Goal: Find specific page/section: Find specific page/section

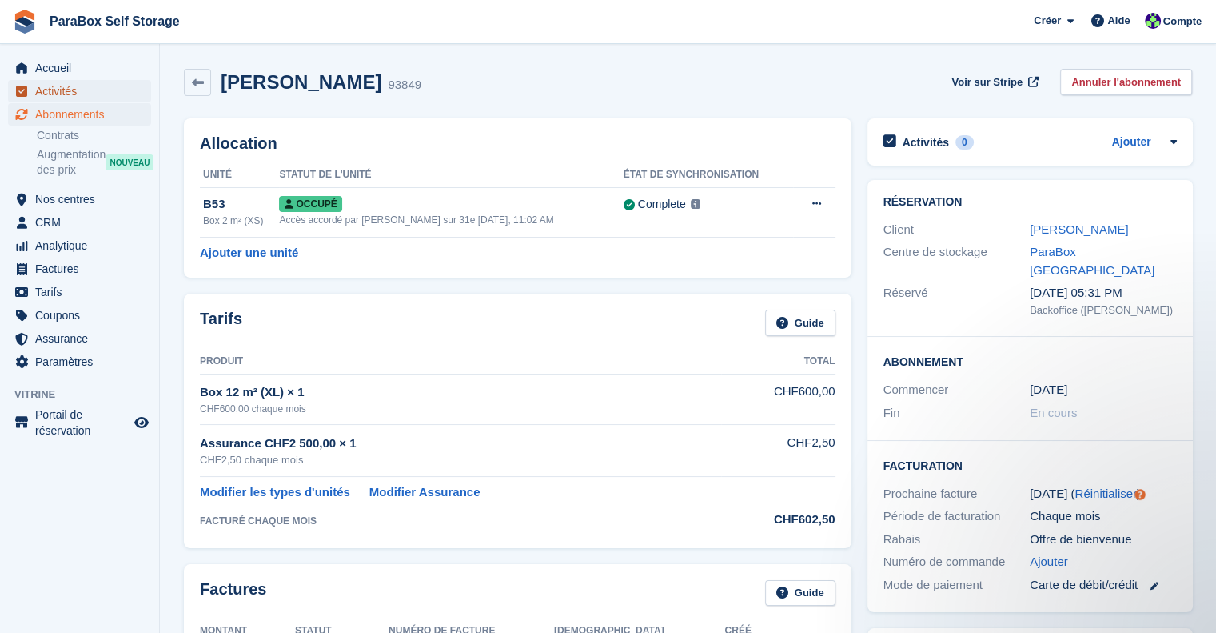
click at [74, 85] on span "Activités" at bounding box center [83, 91] width 96 height 22
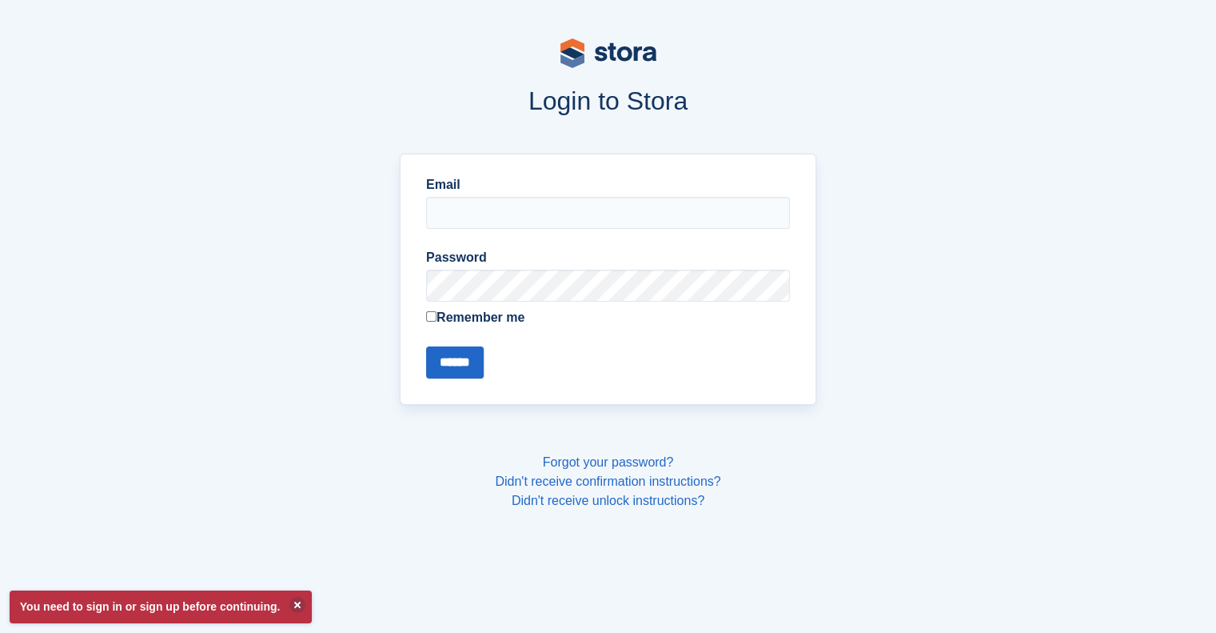
type input "**********"
click at [451, 357] on input "******" at bounding box center [455, 362] width 58 height 32
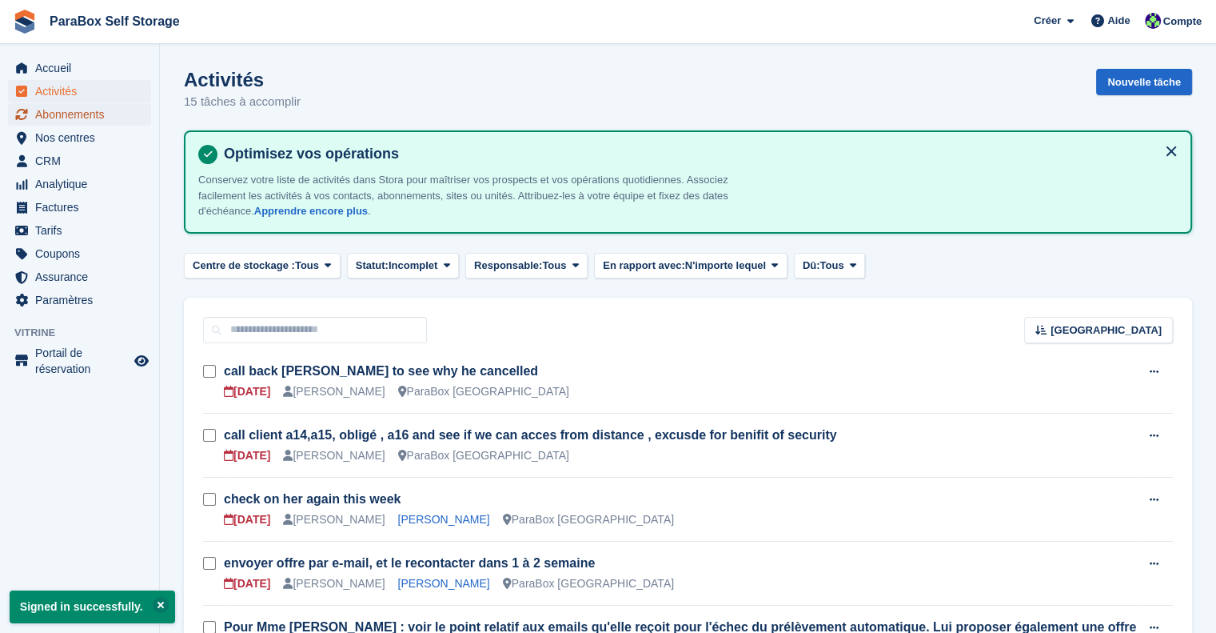
click at [84, 119] on span "Abonnements" at bounding box center [83, 114] width 96 height 22
